Goal: Transaction & Acquisition: Obtain resource

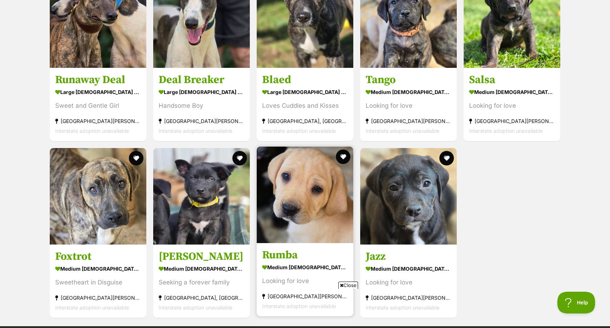
click at [301, 263] on section "medium [DEMOGRAPHIC_DATA] Dog Looking for love [GEOGRAPHIC_DATA][PERSON_NAME][G…" at bounding box center [305, 287] width 86 height 49
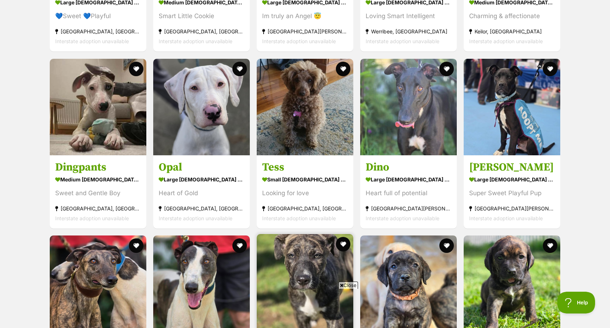
scroll to position [807, 0]
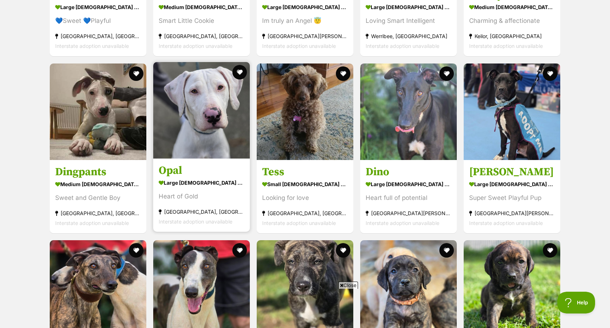
click at [211, 138] on img at bounding box center [201, 110] width 97 height 97
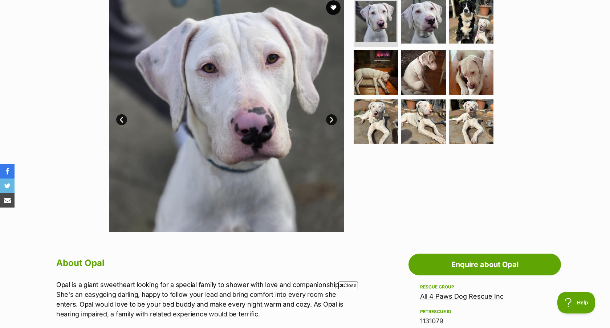
scroll to position [139, 0]
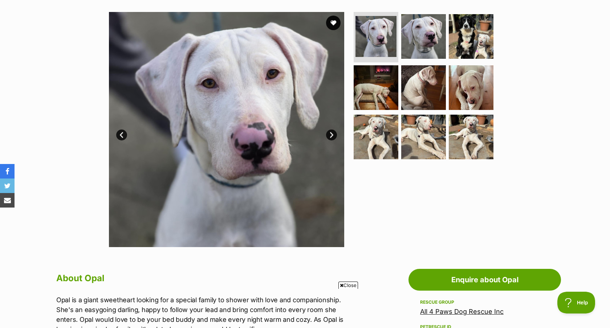
click at [334, 137] on link "Next" at bounding box center [331, 135] width 11 height 11
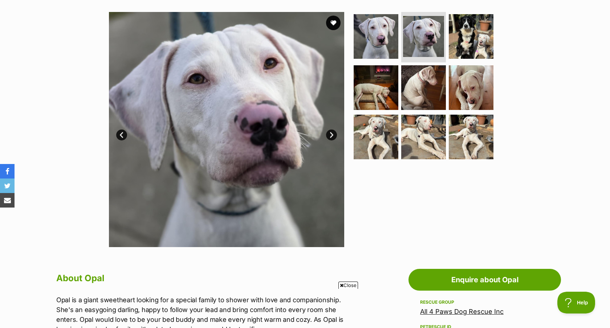
click at [334, 137] on link "Next" at bounding box center [331, 135] width 11 height 11
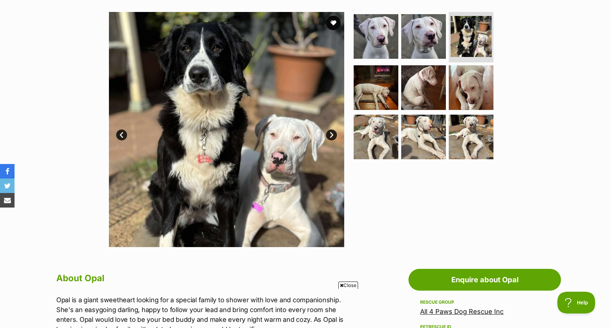
click at [334, 137] on link "Next" at bounding box center [331, 135] width 11 height 11
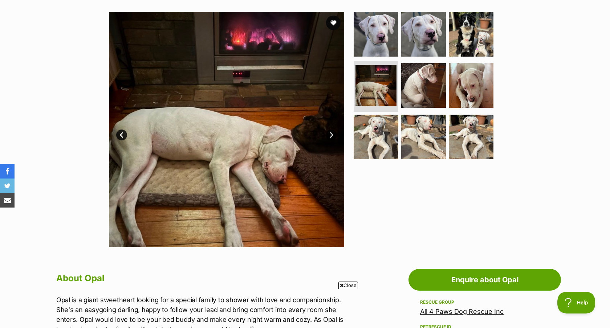
click at [334, 137] on link "Next" at bounding box center [331, 135] width 11 height 11
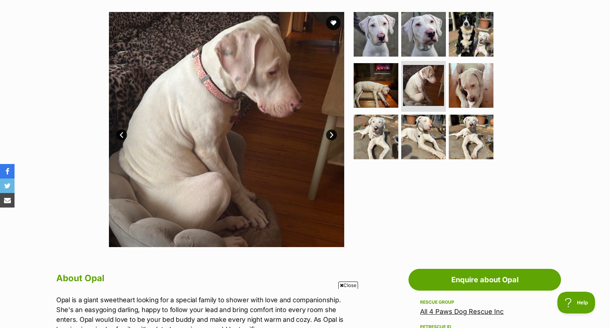
click at [334, 137] on link "Next" at bounding box center [331, 135] width 11 height 11
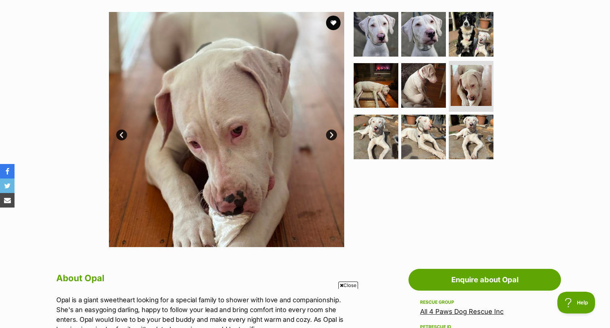
click at [334, 137] on link "Next" at bounding box center [331, 135] width 11 height 11
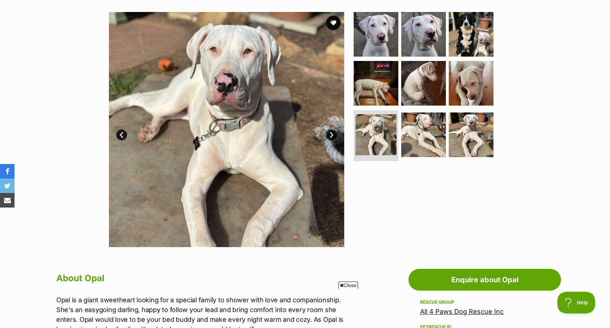
click at [334, 137] on link "Next" at bounding box center [331, 135] width 11 height 11
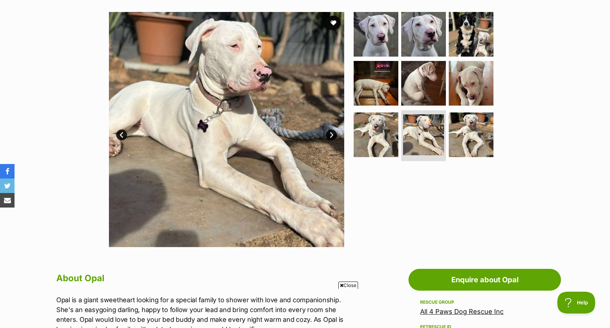
click at [334, 137] on link "Next" at bounding box center [331, 135] width 11 height 11
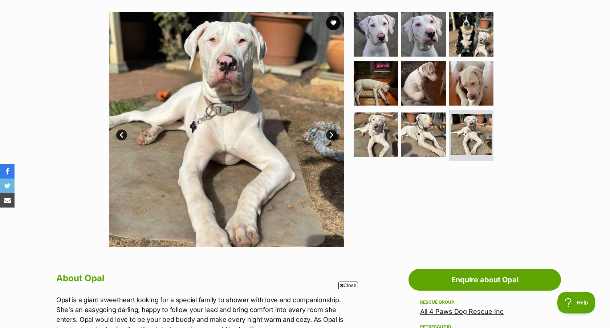
click at [334, 137] on link "Next" at bounding box center [331, 135] width 11 height 11
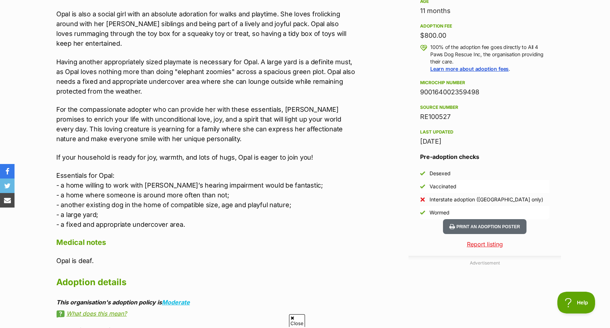
scroll to position [0, 0]
